Goal: Navigation & Orientation: Understand site structure

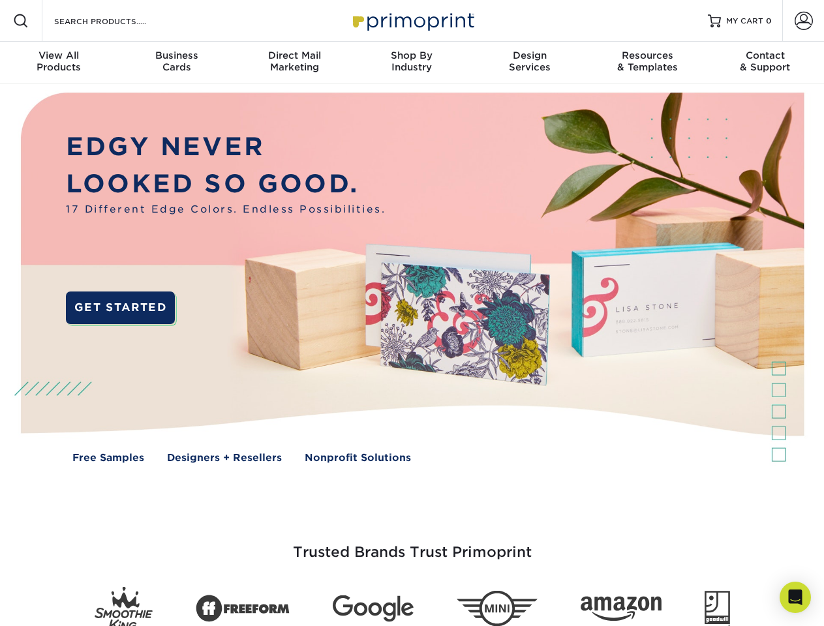
click at [412, 313] on img at bounding box center [412, 288] width 816 height 408
click at [21, 21] on span at bounding box center [21, 21] width 16 height 16
click at [803, 21] on span at bounding box center [804, 21] width 18 height 18
click at [59, 63] on div "View All Products" at bounding box center [58, 61] width 117 height 23
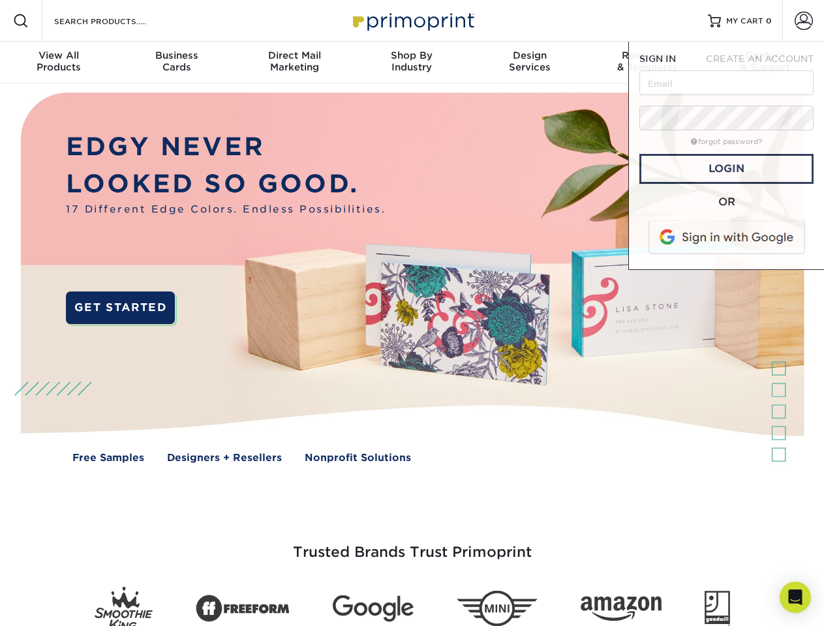
click at [176, 63] on div "Business Cards" at bounding box center [175, 61] width 117 height 23
click at [294, 63] on div "Direct Mail Marketing" at bounding box center [294, 61] width 117 height 23
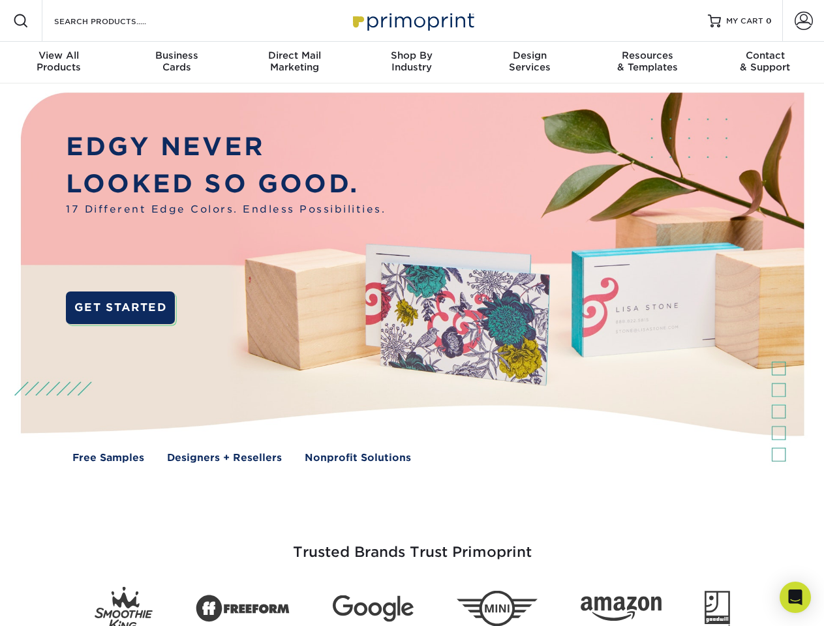
click at [412, 63] on div "Shop By Industry" at bounding box center [411, 61] width 117 height 23
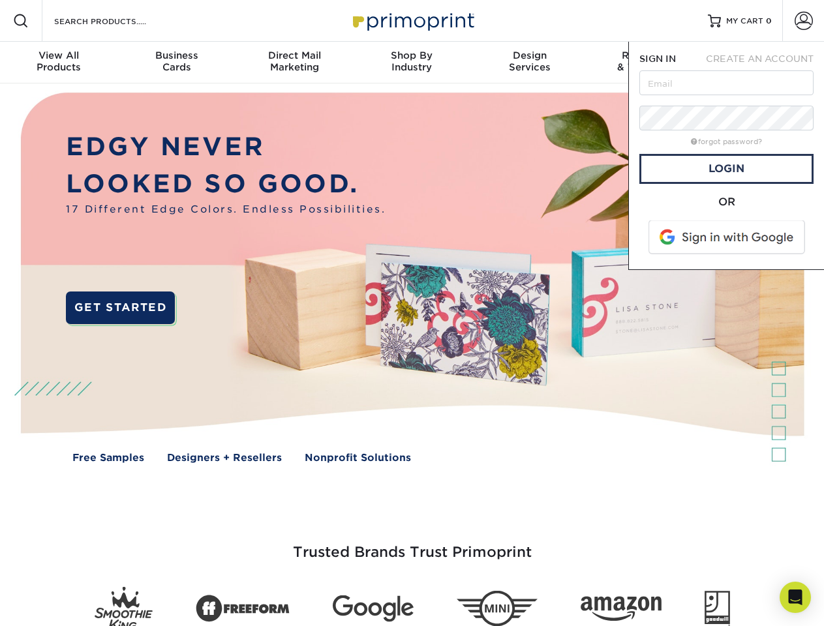
click at [530, 63] on div "Design Services" at bounding box center [529, 61] width 117 height 23
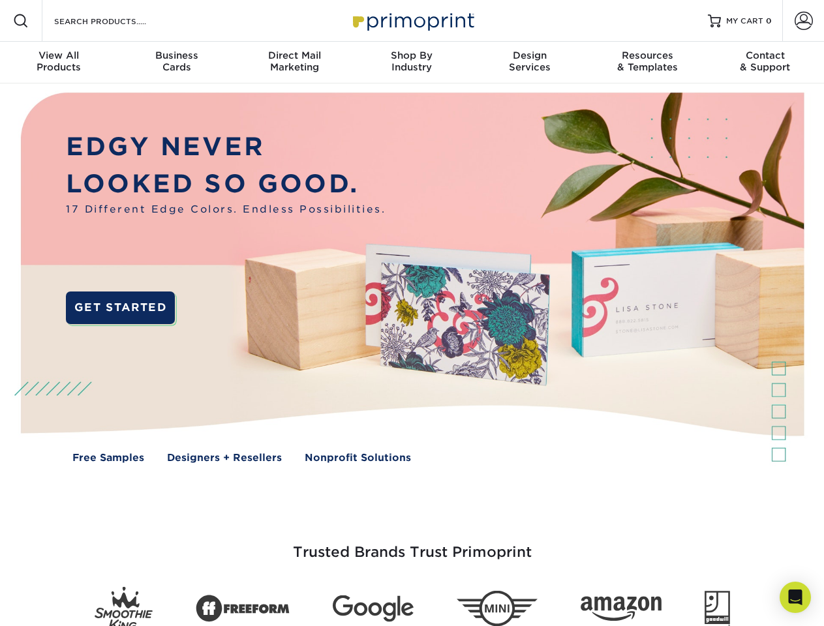
click at [647, 63] on span "SIGN IN" at bounding box center [657, 58] width 37 height 10
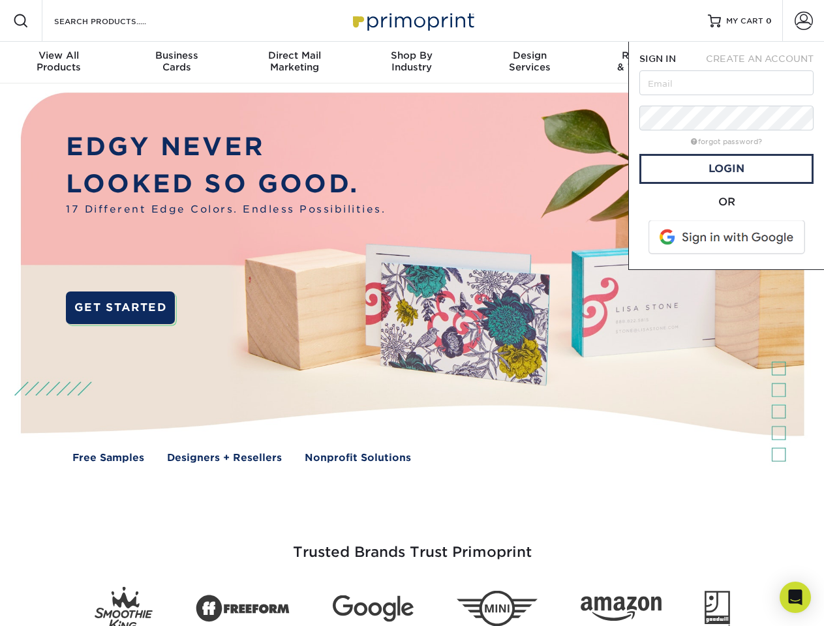
click at [765, 63] on div "Contact & Support" at bounding box center [765, 61] width 117 height 23
